Goal: Obtain resource: Download file/media

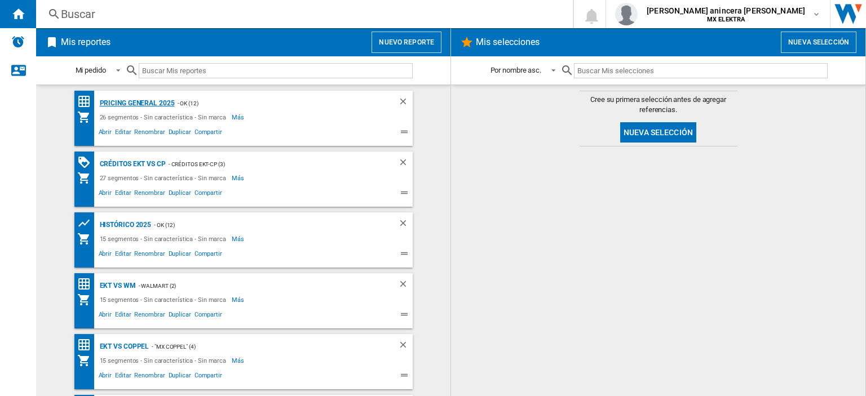
click at [138, 101] on div "PRICING GENERAL 2025" at bounding box center [136, 103] width 78 height 14
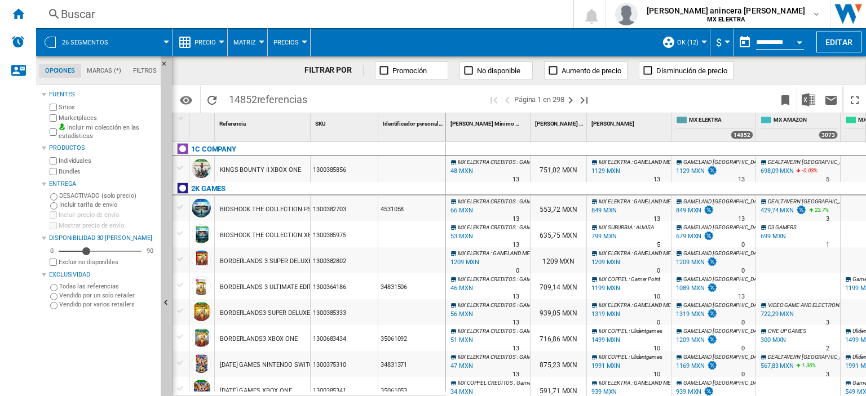
click at [701, 42] on div at bounding box center [704, 42] width 6 height 3
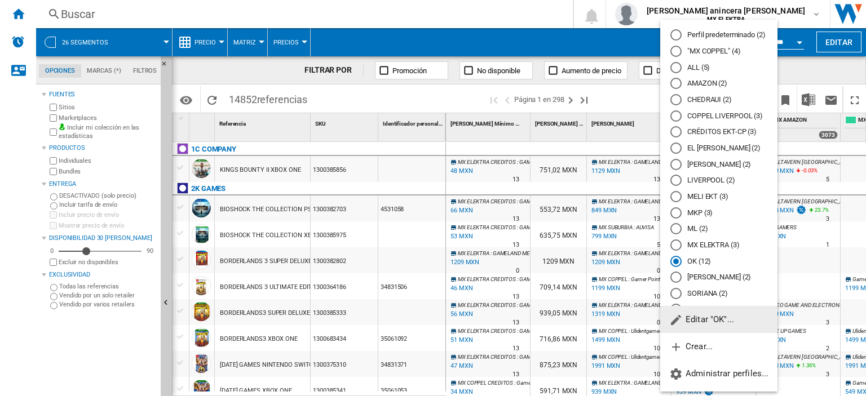
click at [717, 317] on span "Editar "OK"..." at bounding box center [701, 320] width 65 height 10
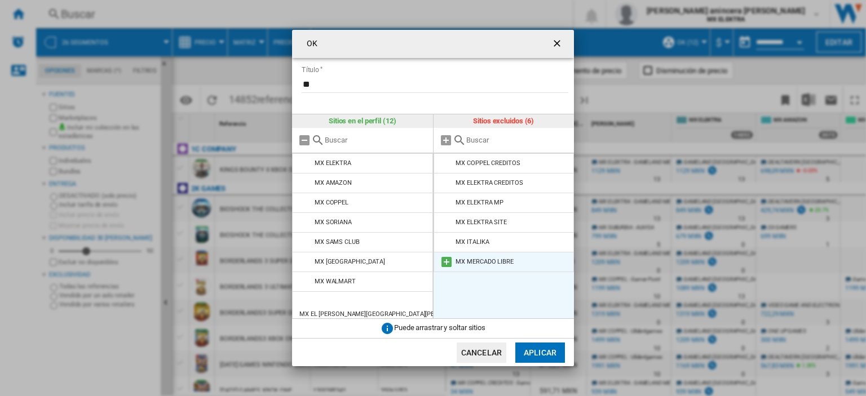
click at [447, 261] on md-icon at bounding box center [447, 262] width 14 height 14
click at [537, 352] on button "Aplicar" at bounding box center [540, 353] width 50 height 20
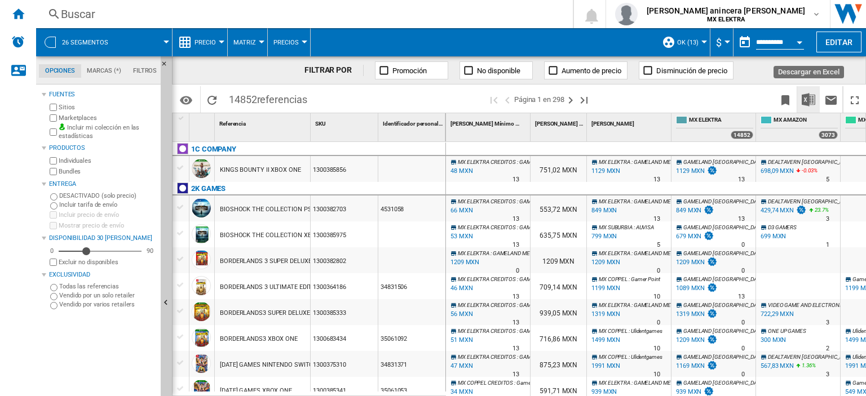
click at [807, 99] on img "Descargar en Excel" at bounding box center [809, 100] width 14 height 14
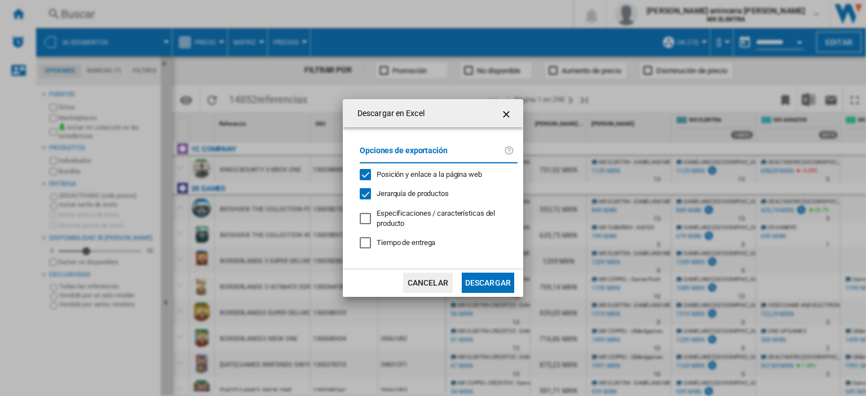
click at [484, 280] on button "Descargar" at bounding box center [488, 283] width 52 height 20
